Goal: Task Accomplishment & Management: Use online tool/utility

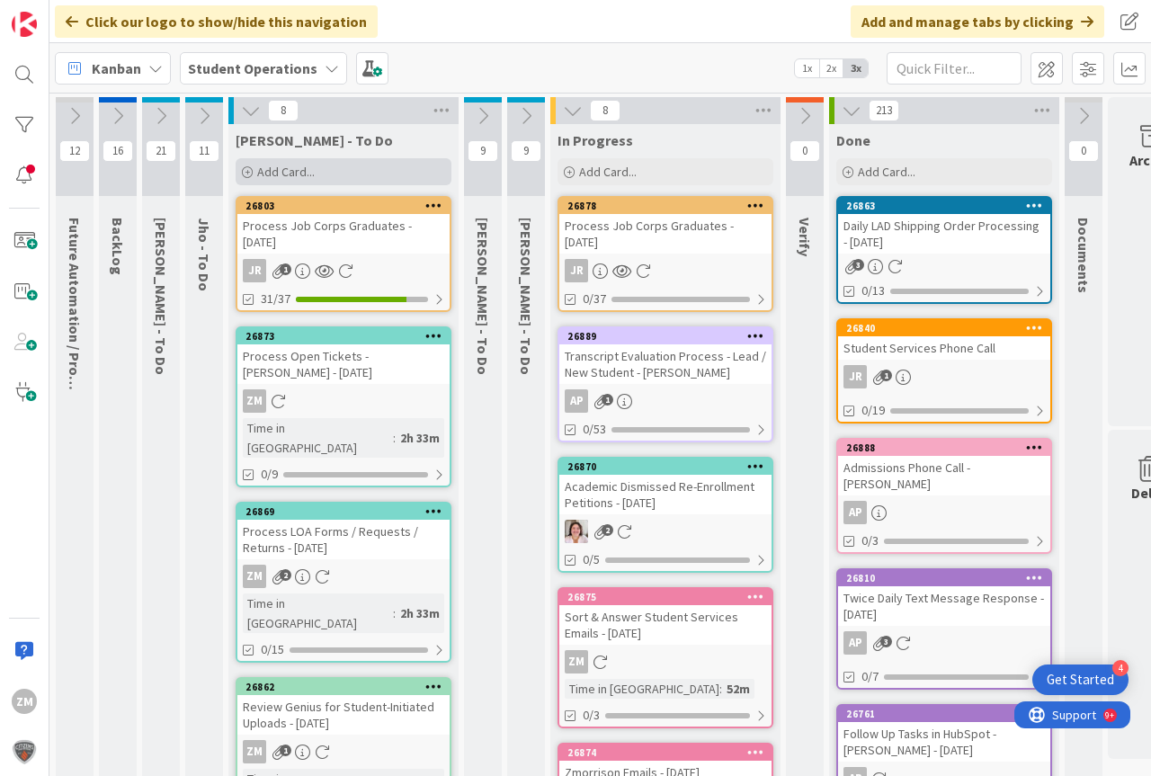
click at [290, 172] on span "Add Card..." at bounding box center [286, 172] width 58 height 16
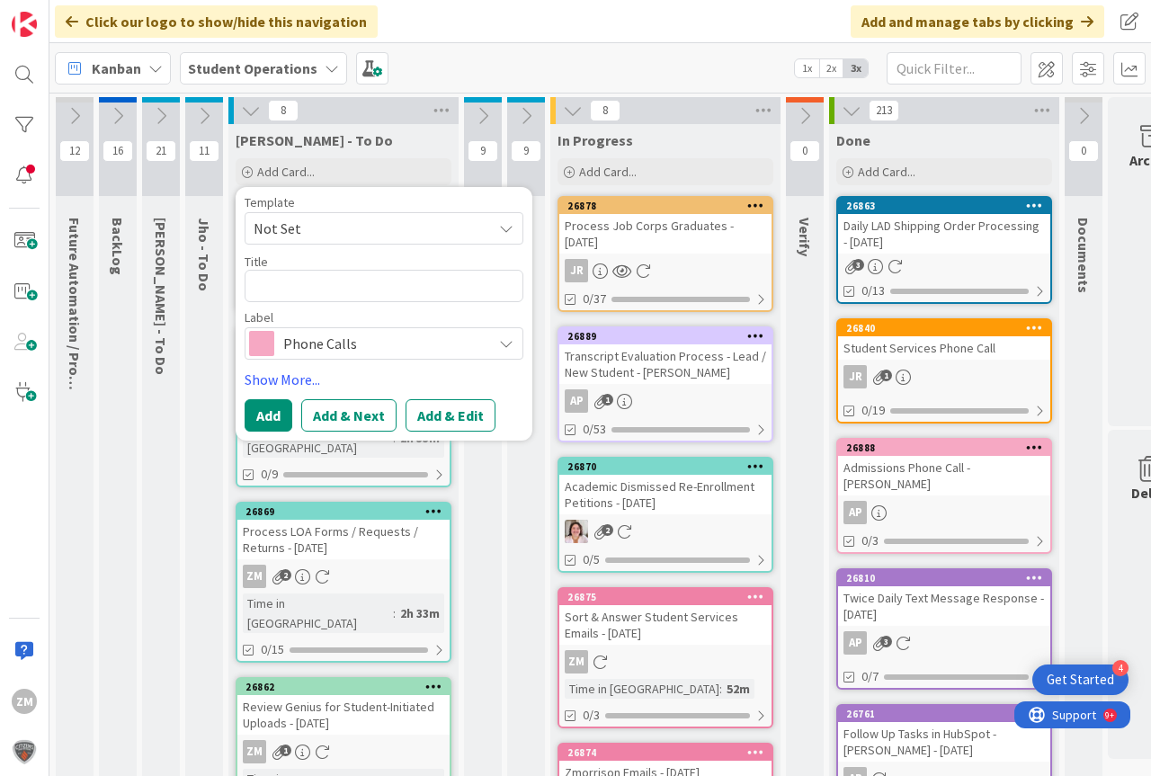
click at [506, 234] on icon at bounding box center [506, 228] width 14 height 14
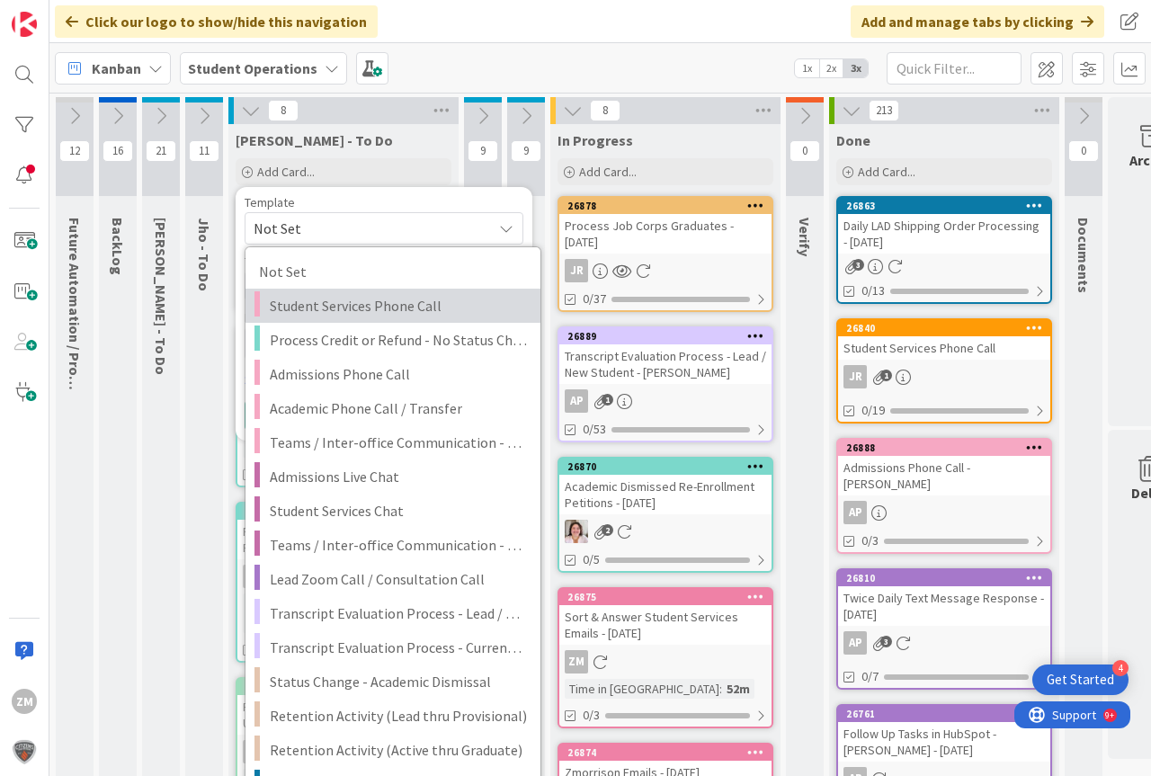
click at [336, 310] on span "Student Services Phone Call" at bounding box center [398, 305] width 257 height 23
type textarea "x"
type textarea "Student Services Phone Call"
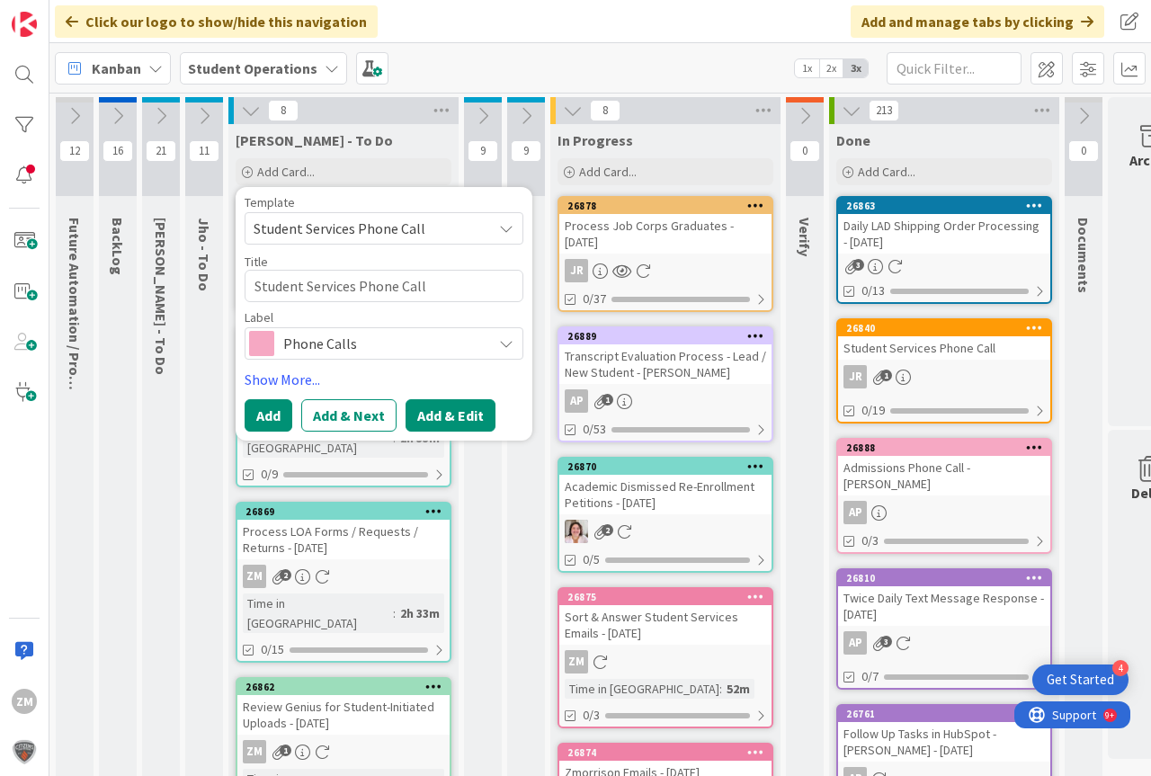
click at [447, 417] on button "Add & Edit" at bounding box center [451, 415] width 90 height 32
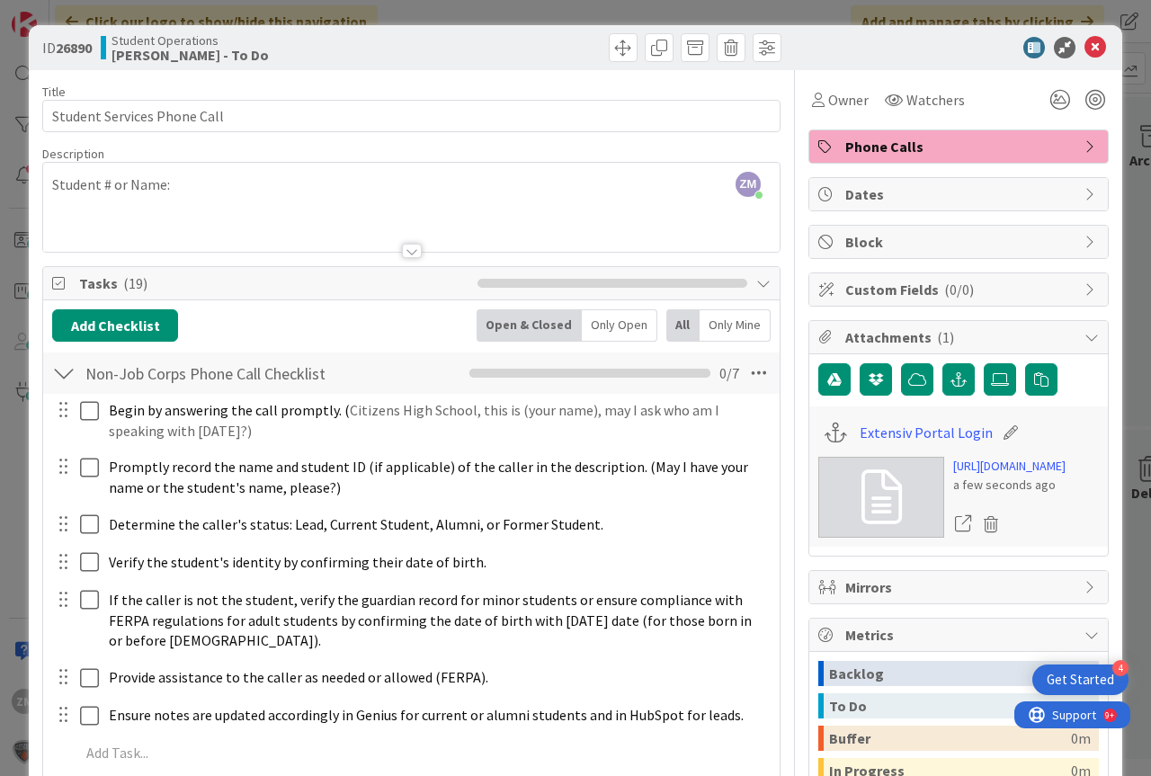
click at [224, 192] on div "ZM [PERSON_NAME] joined 2 m ago Student # or Name:" at bounding box center [411, 207] width 737 height 89
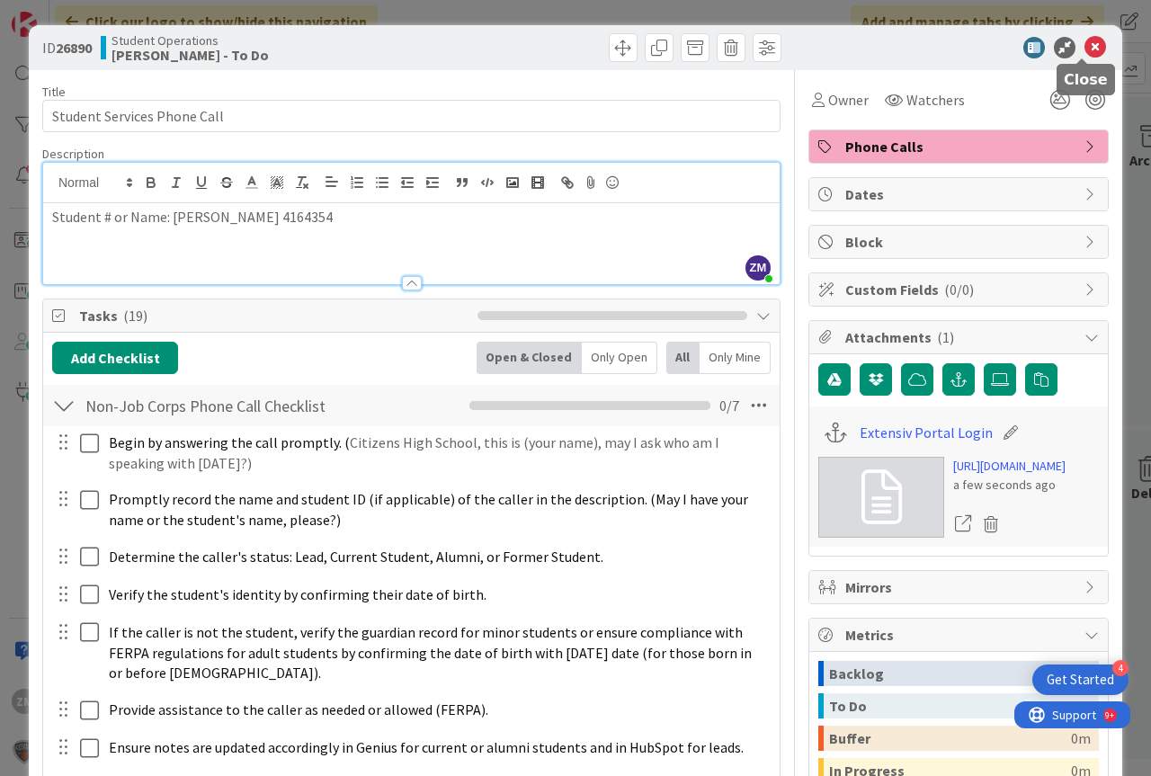
click at [1091, 50] on icon at bounding box center [1096, 48] width 22 height 22
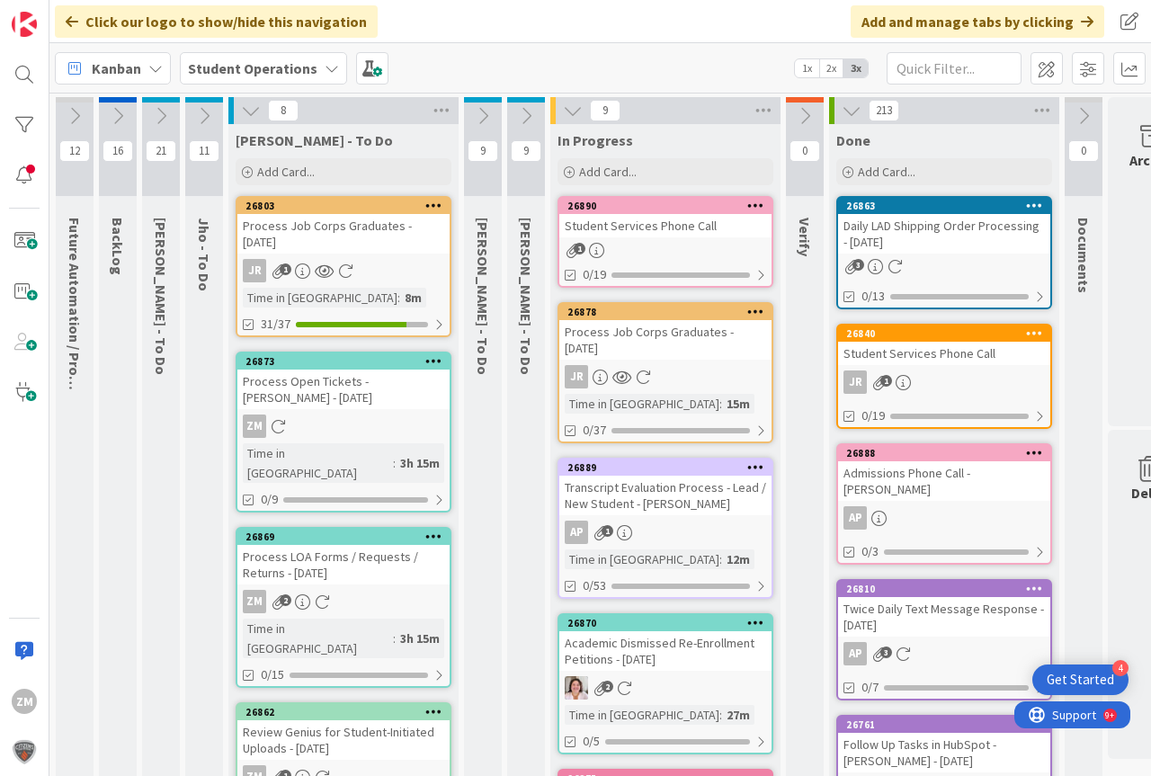
click at [749, 204] on icon at bounding box center [755, 205] width 17 height 13
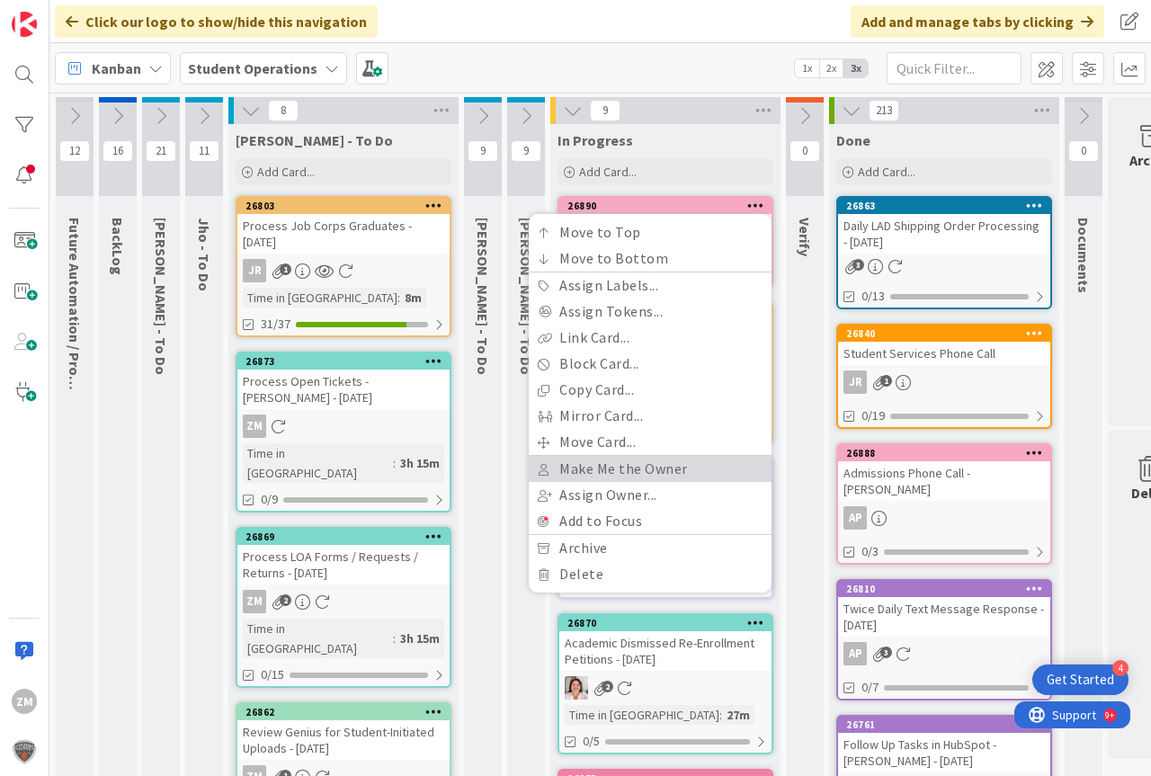
click at [646, 468] on link "Make Me the Owner" at bounding box center [650, 469] width 243 height 26
